Goal: Task Accomplishment & Management: Manage account settings

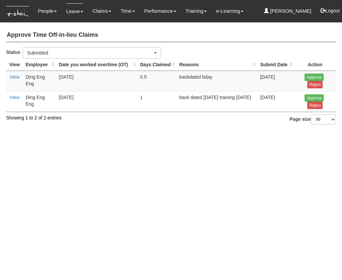
select select "50"
click at [317, 81] on input "Approve" at bounding box center [314, 76] width 19 height 7
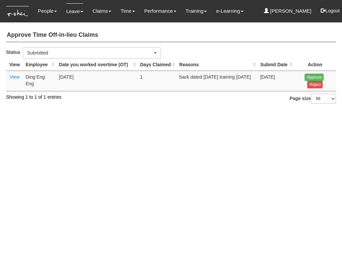
select select "50"
click at [317, 81] on input "Approve" at bounding box center [314, 76] width 19 height 7
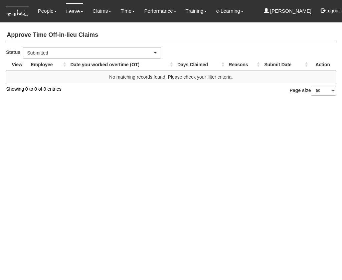
select select "50"
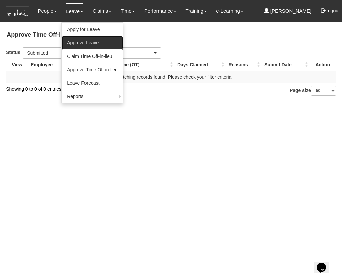
click at [75, 40] on link "Approve Leave" at bounding box center [92, 42] width 61 height 13
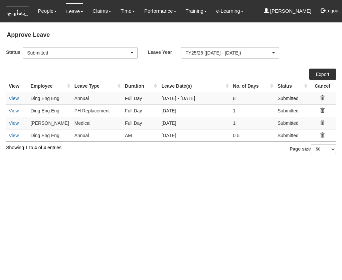
select select "50"
click at [13, 135] on link "View" at bounding box center [14, 135] width 10 height 5
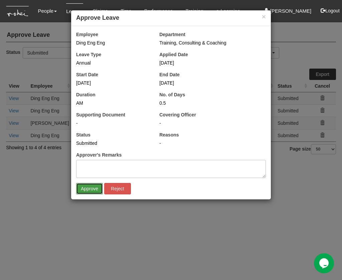
click at [90, 188] on input "Approve" at bounding box center [89, 188] width 27 height 11
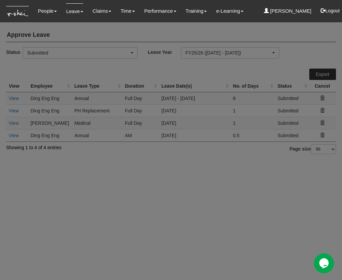
select select "50"
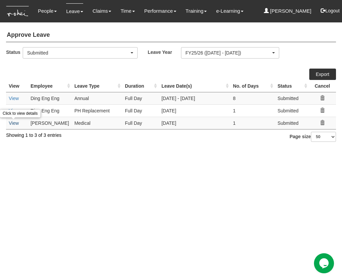
click at [14, 124] on link "View" at bounding box center [14, 122] width 10 height 5
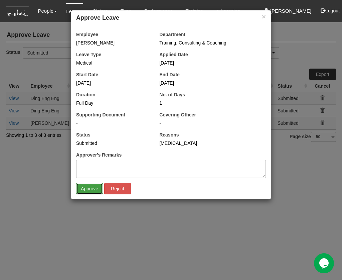
click at [89, 188] on input "Approve" at bounding box center [89, 188] width 27 height 11
select select "50"
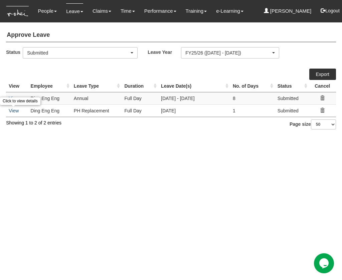
click at [12, 111] on link "View" at bounding box center [14, 110] width 10 height 5
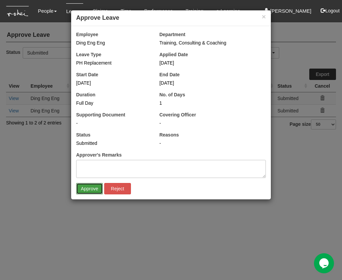
click at [90, 188] on input "Approve" at bounding box center [89, 188] width 27 height 11
select select "50"
